Goal: Navigation & Orientation: Find specific page/section

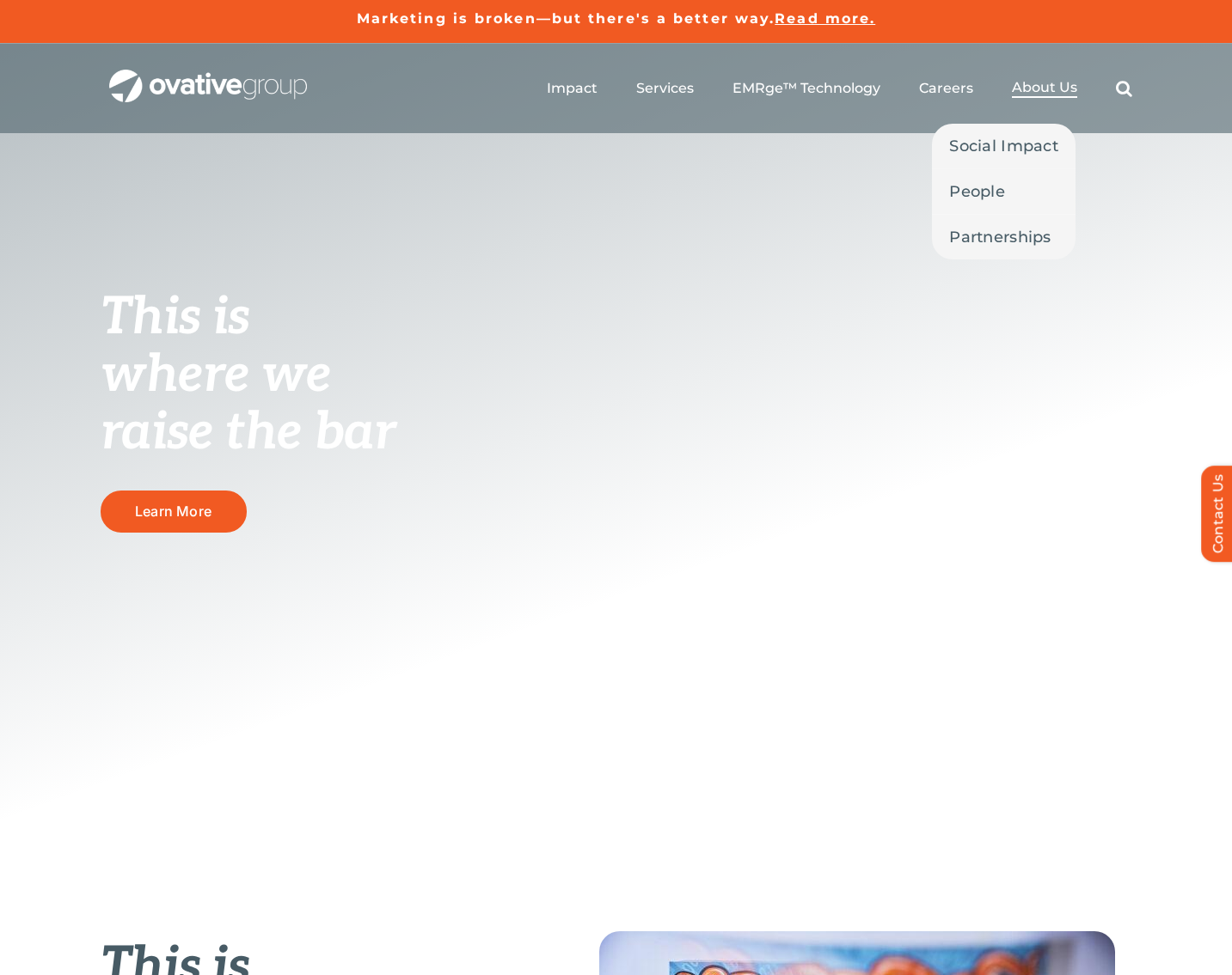
click at [1022, 92] on span "About Us" at bounding box center [1045, 87] width 66 height 17
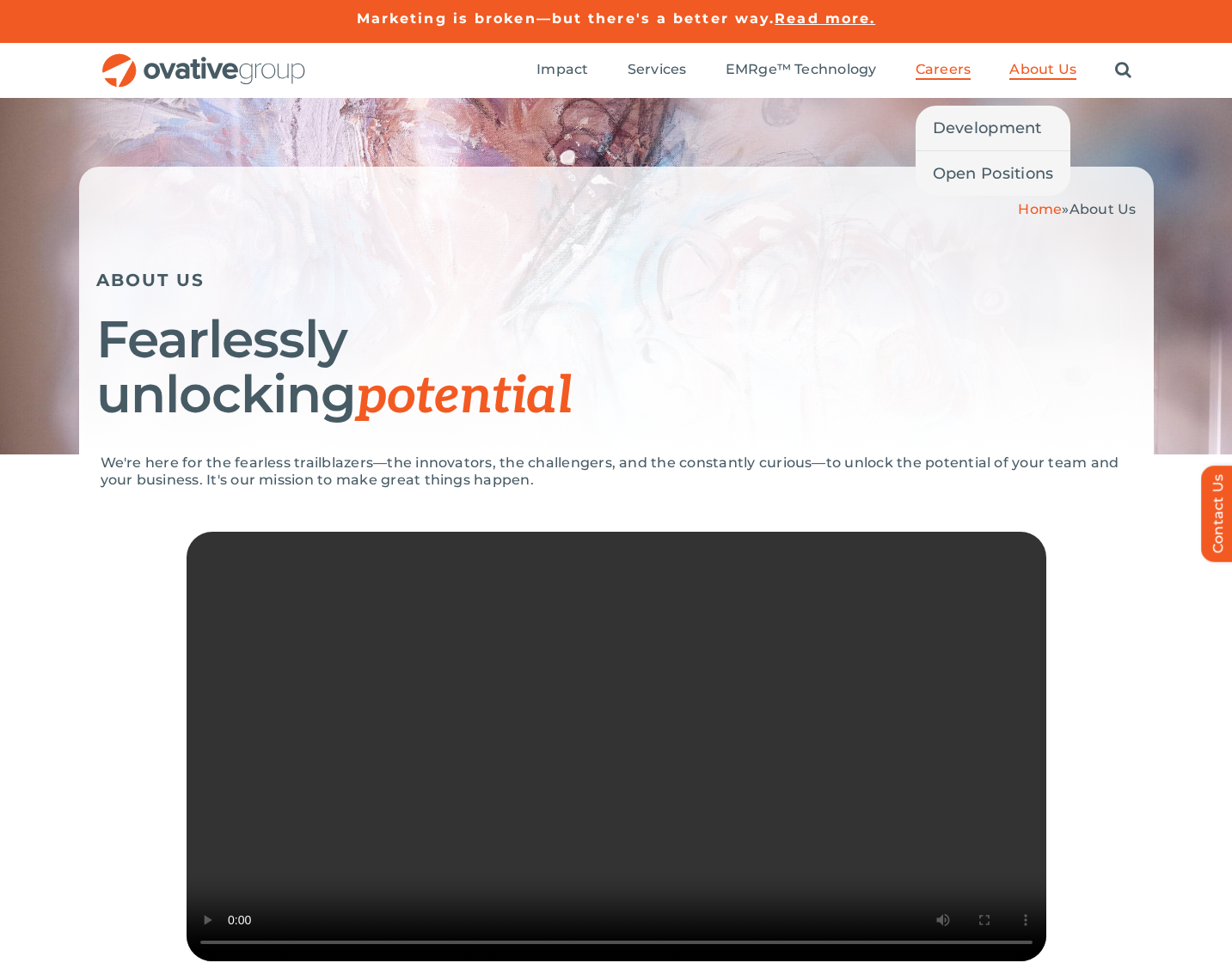
click at [939, 63] on span "Careers" at bounding box center [943, 70] width 55 height 17
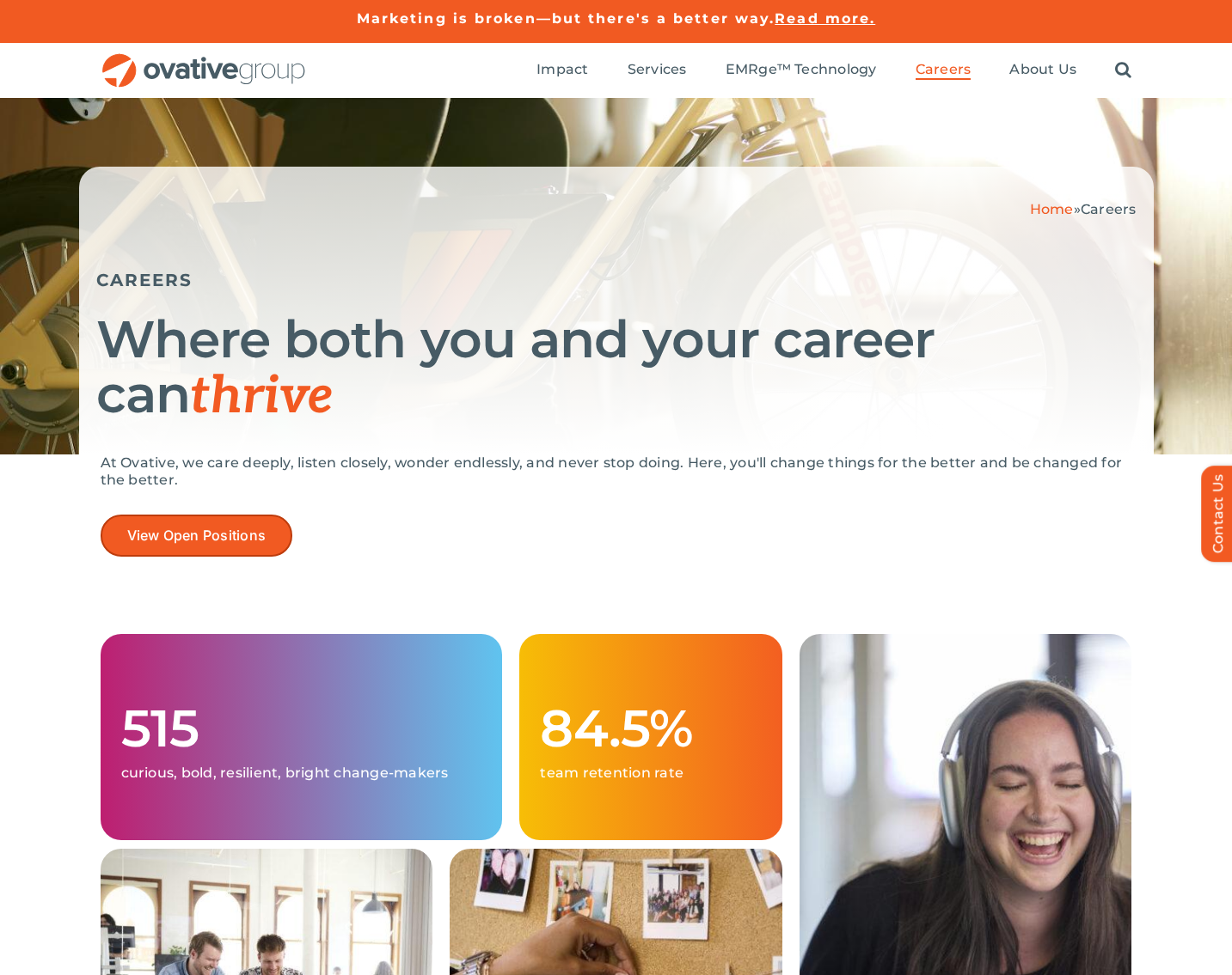
click at [217, 535] on span "View Open Positions" at bounding box center [196, 535] width 139 height 16
